Goal: Check status: Check status

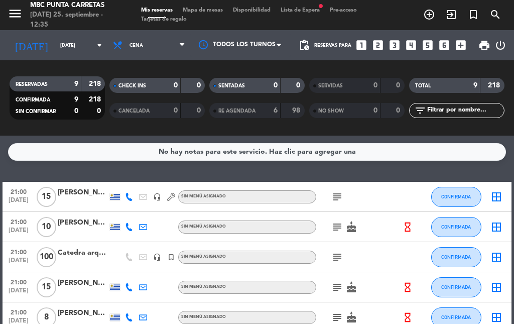
click at [312, 11] on span "Lista de Espera fiber_manual_record" at bounding box center [300, 11] width 49 height 6
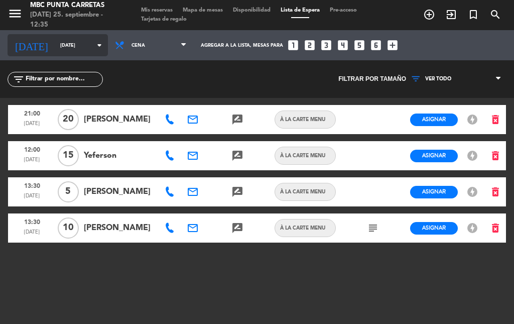
click at [62, 50] on input "[DATE]" at bounding box center [88, 46] width 66 height 16
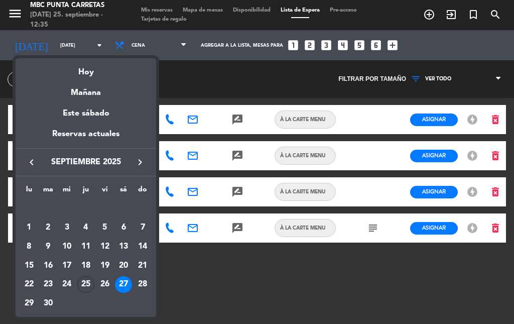
click at [159, 9] on div at bounding box center [257, 162] width 514 height 324
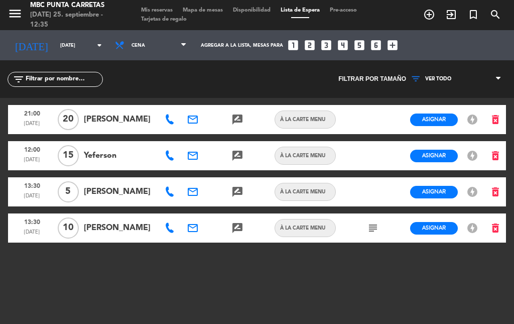
click at [159, 9] on span "Mis reservas" at bounding box center [157, 11] width 42 height 6
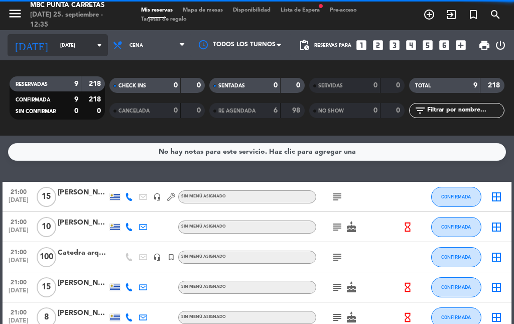
click at [93, 49] on icon "arrow_drop_down" at bounding box center [99, 45] width 12 height 12
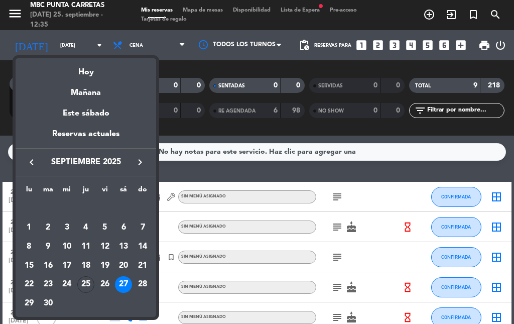
click at [88, 284] on div "25" at bounding box center [85, 284] width 17 height 17
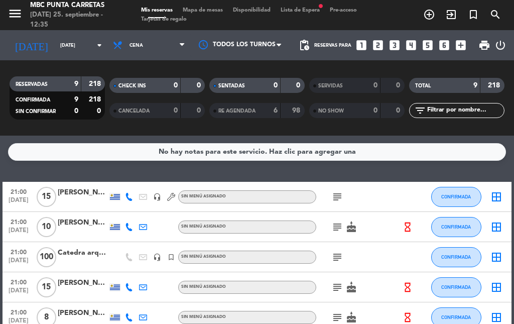
type input "[DEMOGRAPHIC_DATA][DATE]"
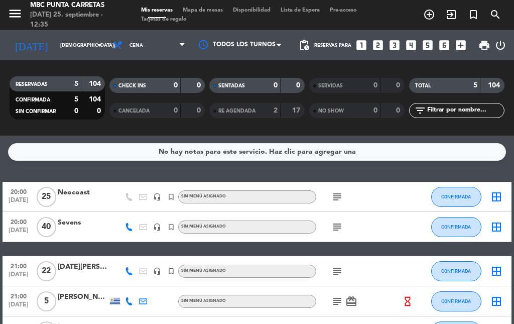
click at [310, 10] on span "Lista de Espera" at bounding box center [300, 11] width 49 height 6
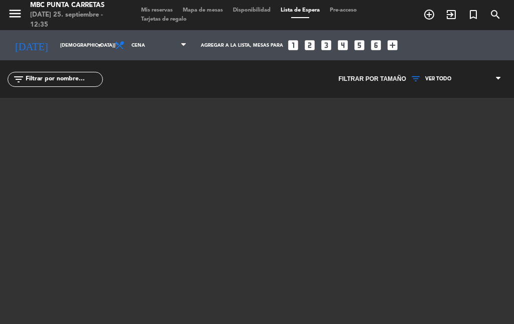
click at [144, 9] on span "Mis reservas" at bounding box center [157, 11] width 42 height 6
